Goal: Task Accomplishment & Management: Manage account settings

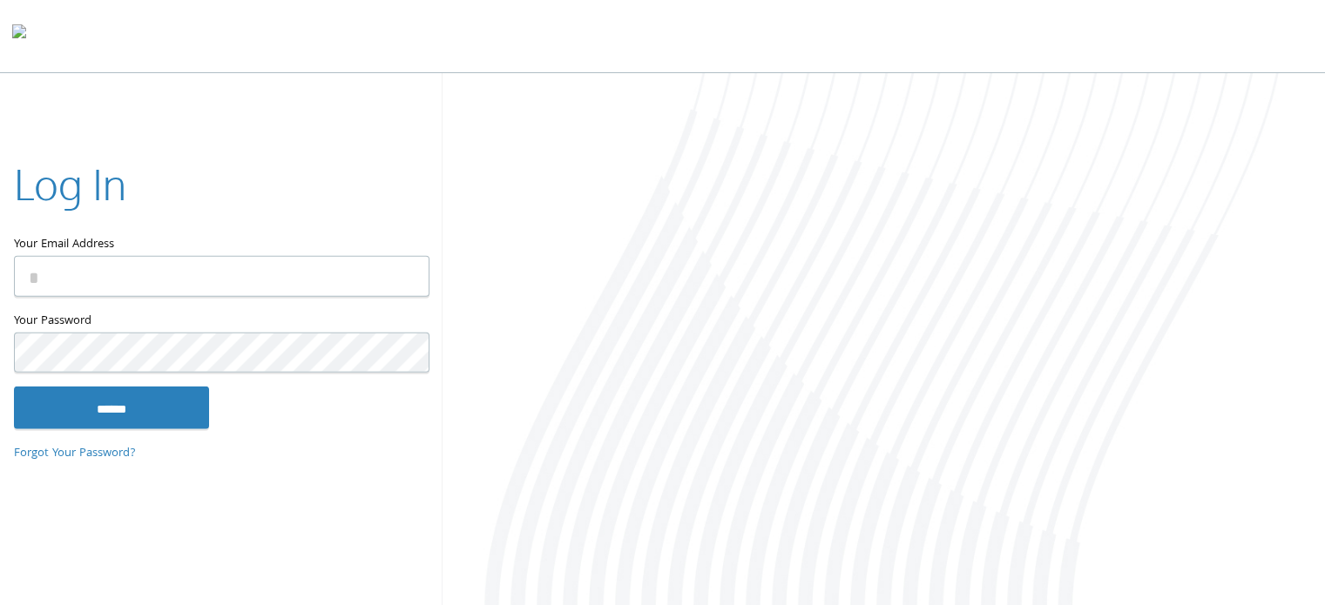
type input "**********"
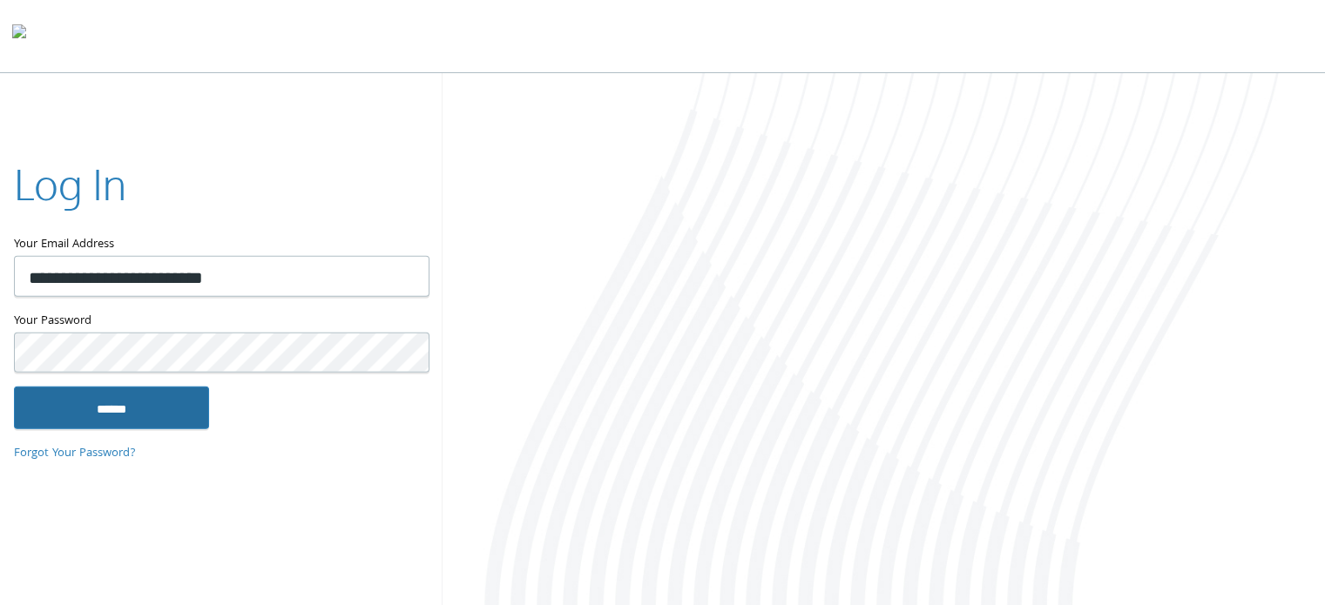
click at [158, 404] on input "******" at bounding box center [111, 408] width 195 height 42
type input "**********"
click at [133, 410] on input "******" at bounding box center [111, 408] width 195 height 42
